Goal: Task Accomplishment & Management: Complete application form

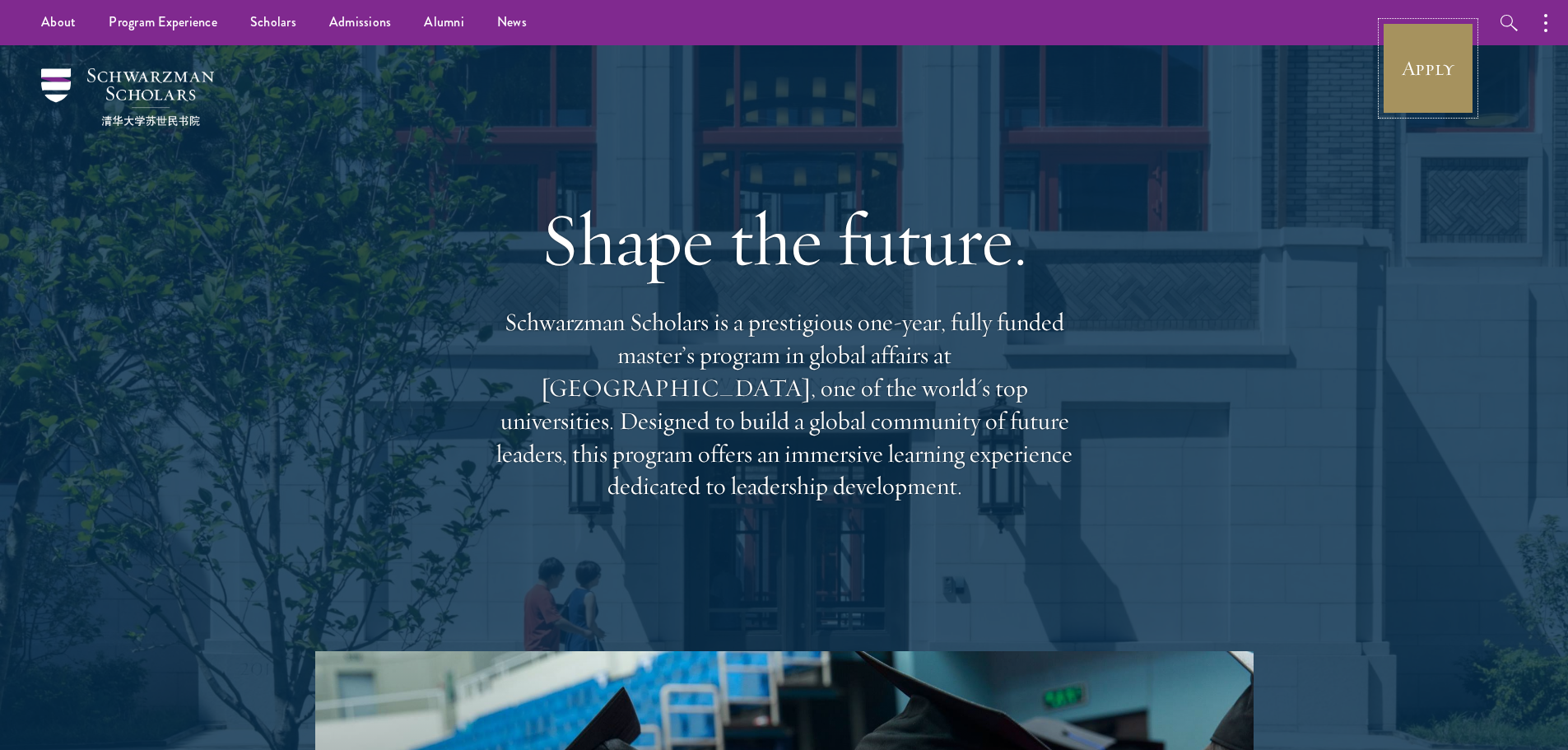
click at [1416, 65] on link "Apply" at bounding box center [1428, 69] width 92 height 92
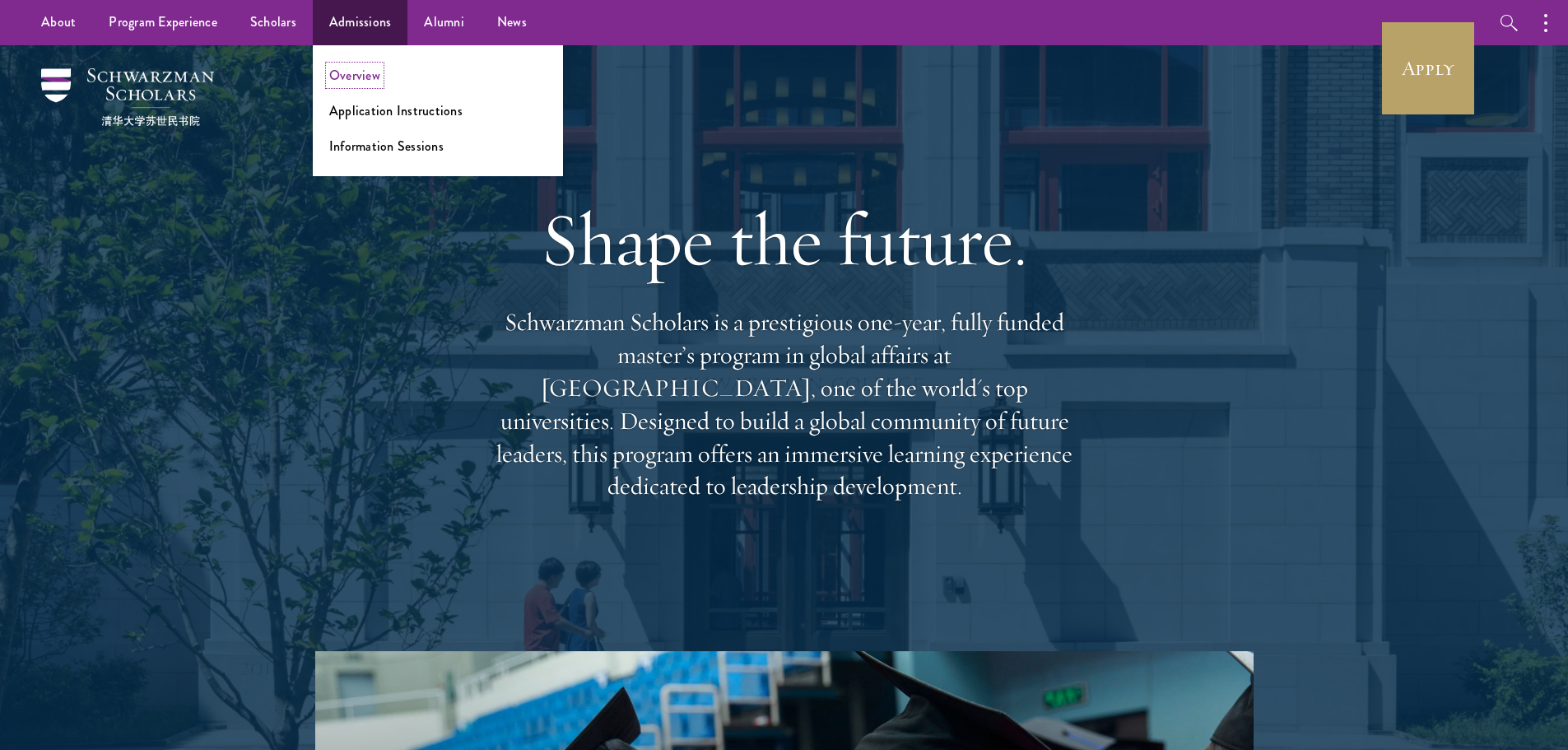
click at [347, 74] on link "Overview" at bounding box center [354, 75] width 51 height 19
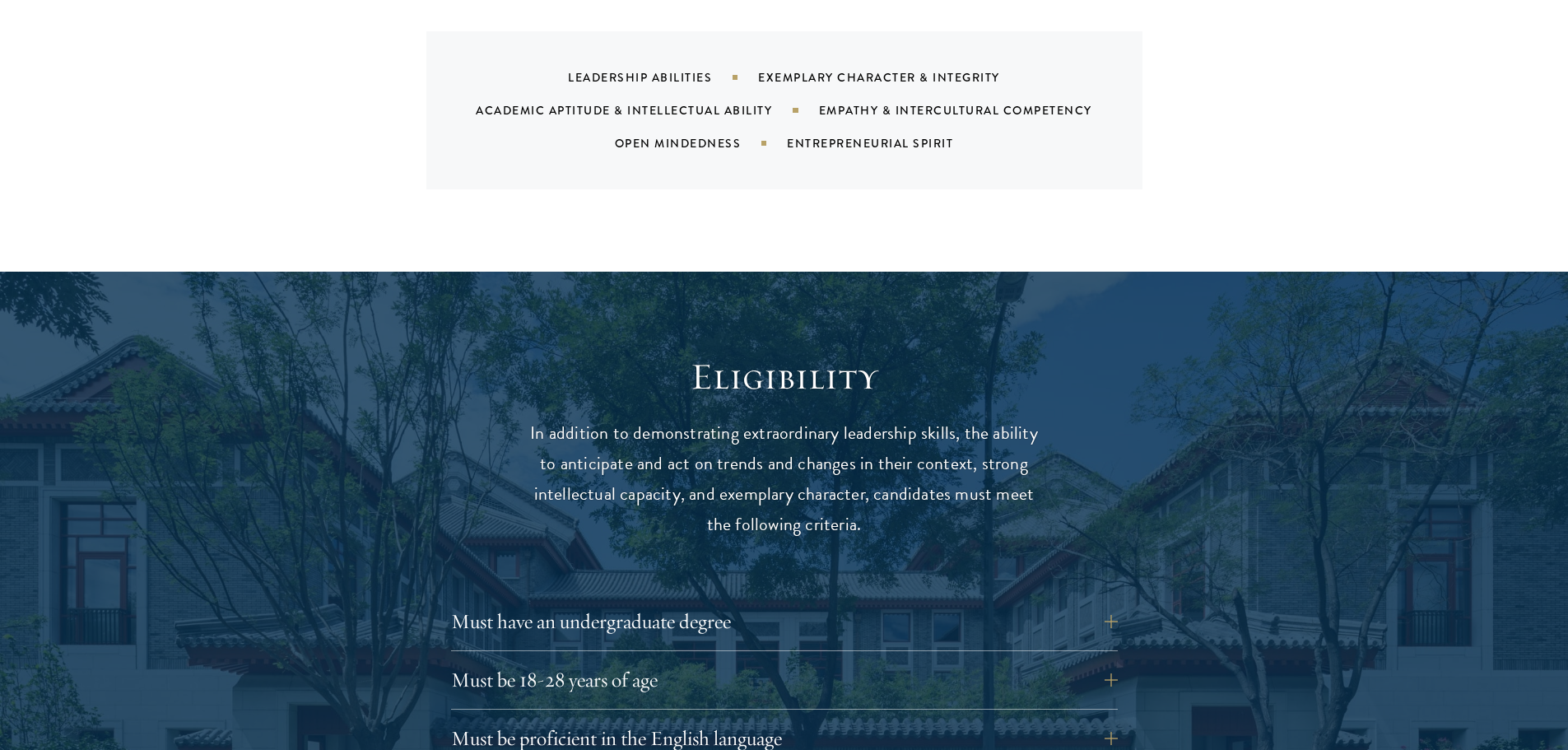
scroll to position [2057, 0]
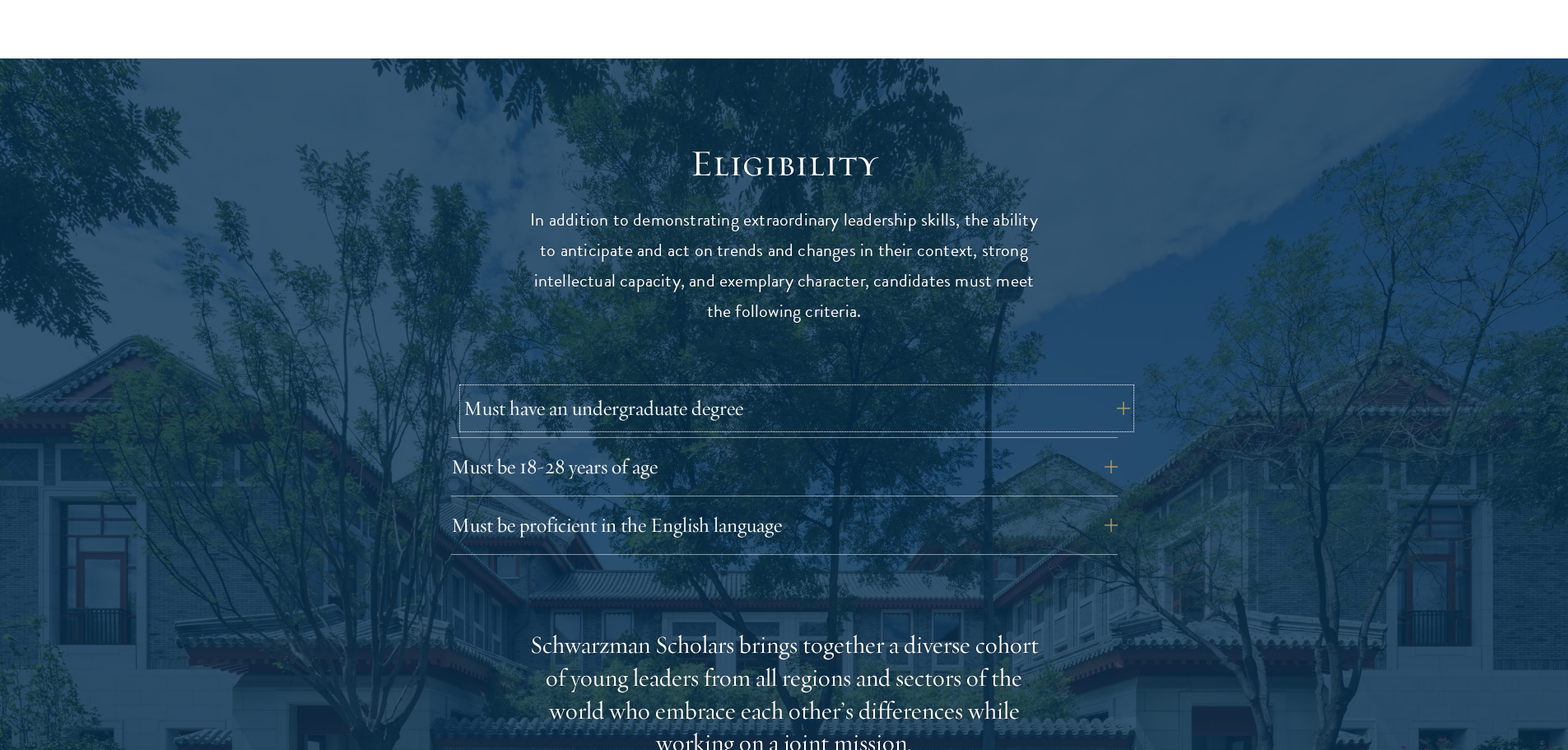
click at [551, 388] on button "Must have an undergraduate degree" at bounding box center [797, 408] width 666 height 39
